Goal: Transaction & Acquisition: Obtain resource

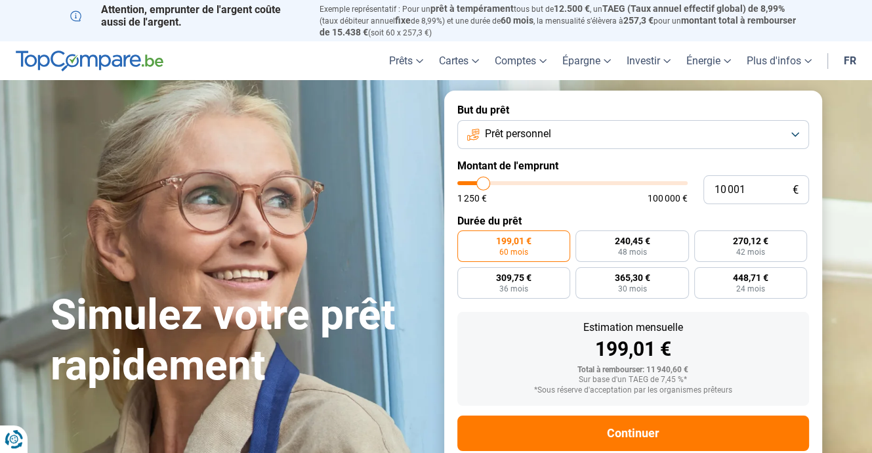
click at [787, 142] on button "Prêt personnel" at bounding box center [633, 134] width 352 height 29
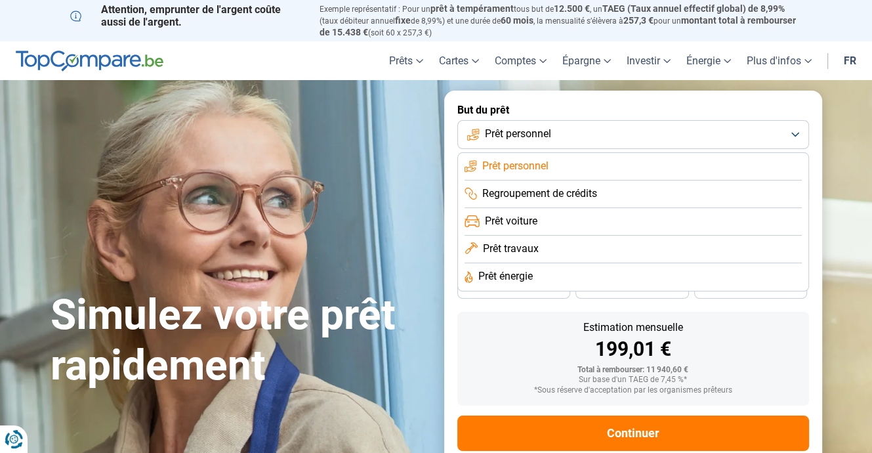
click at [564, 291] on li "Prêt énergie" at bounding box center [633, 277] width 337 height 28
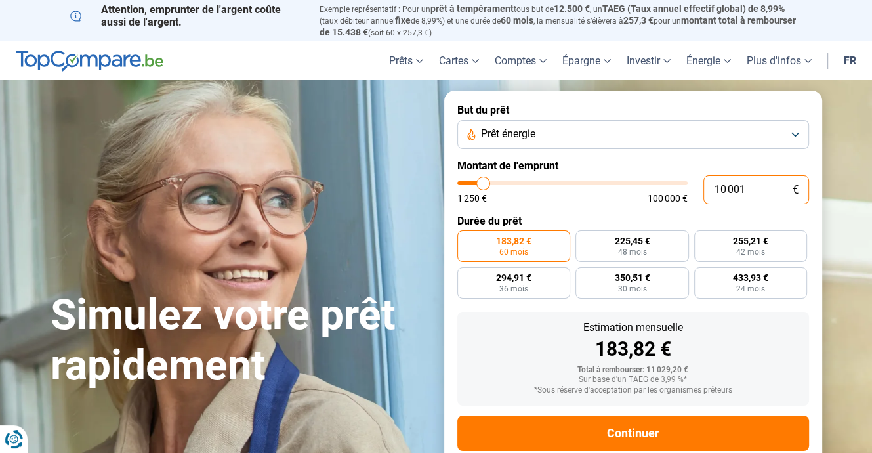
click at [754, 204] on input "10 001" at bounding box center [756, 189] width 106 height 29
type input "1 000"
type input "1250"
type input "100"
type input "1250"
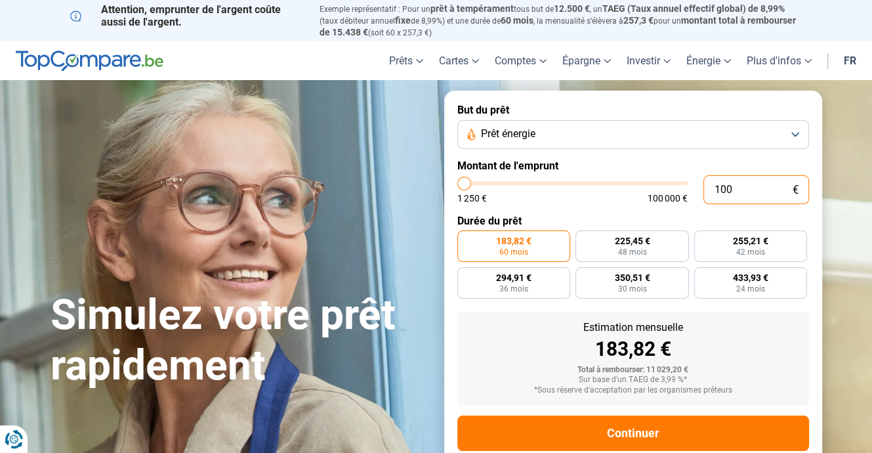
type input "10"
type input "1250"
type input "1"
type input "1250"
type input "13"
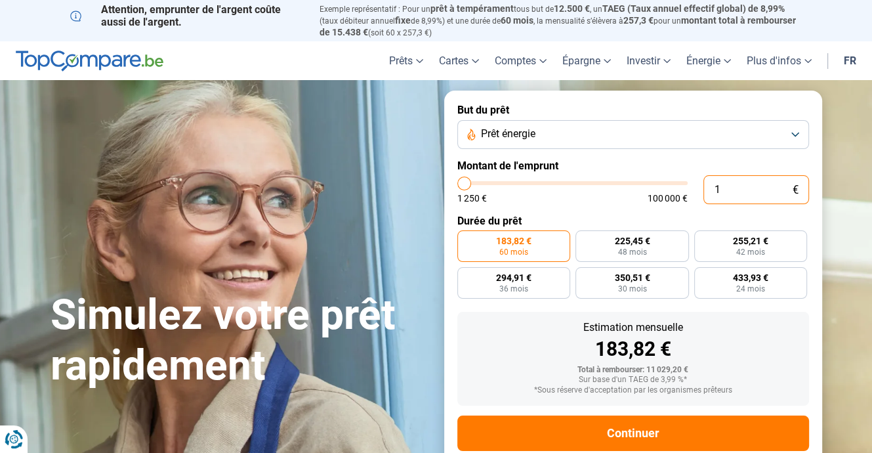
type input "1250"
type input "135"
type input "1250"
type input "1 350"
type input "1250"
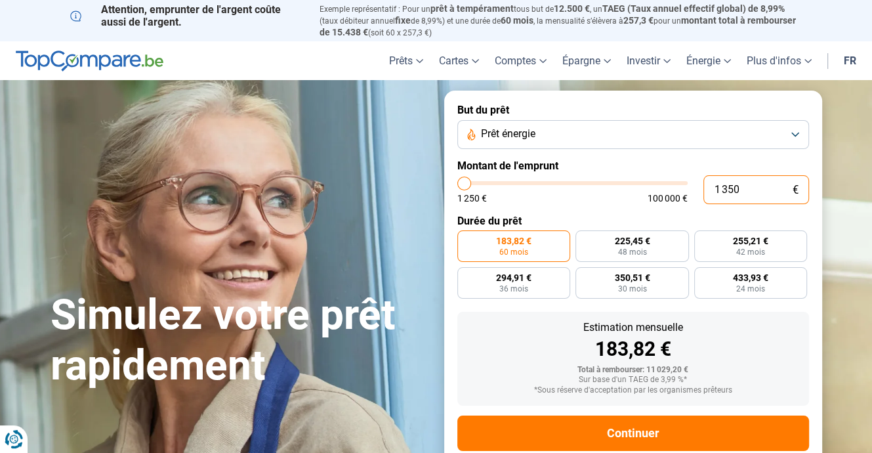
type input "13 500"
type input "13500"
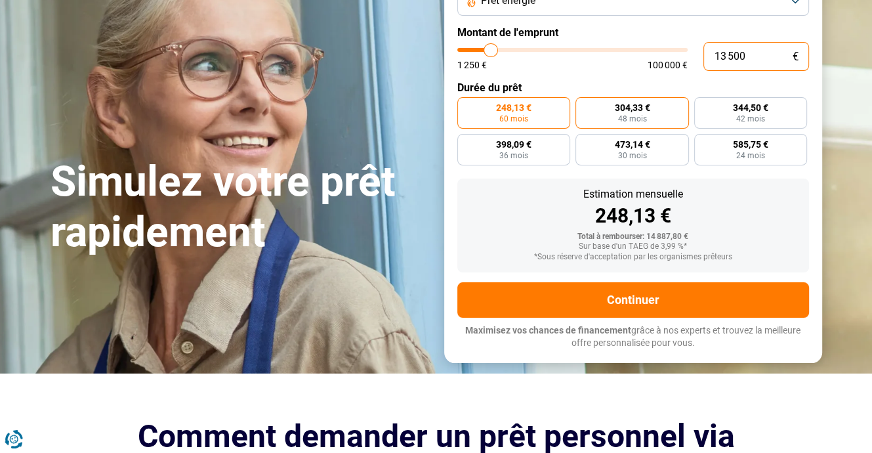
type input "13 500"
click at [639, 123] on span "48 mois" at bounding box center [631, 119] width 29 height 8
click at [584, 106] on input "304,33 € 48 mois" at bounding box center [579, 101] width 9 height 9
radio input "true"
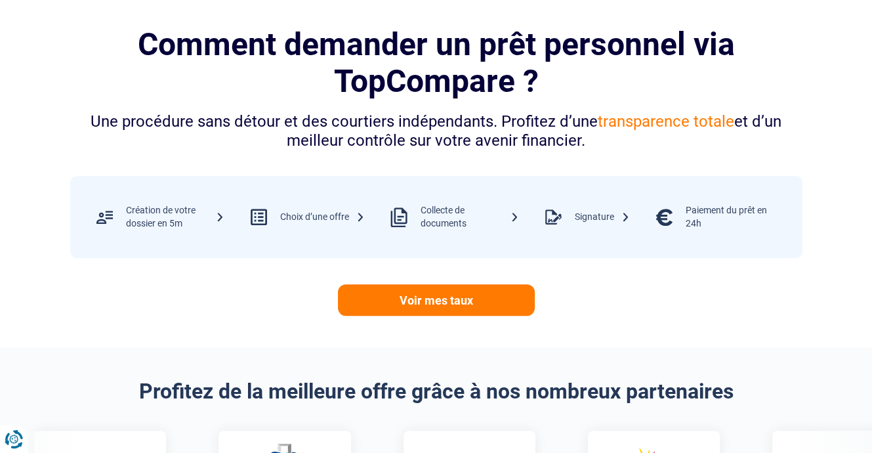
scroll to position [1050, 0]
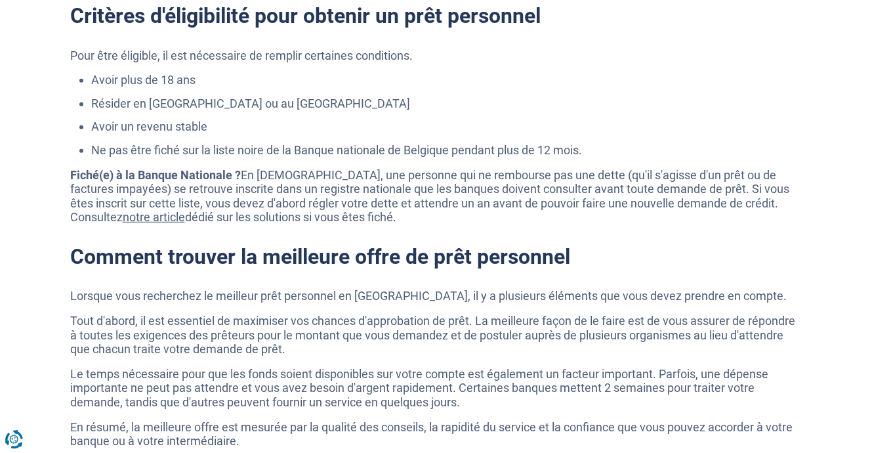
scroll to position [1450, 0]
